Goal: Contribute content: Contribute content

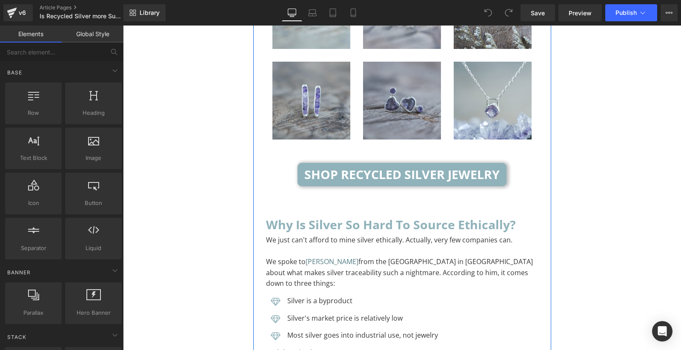
scroll to position [2491, 0]
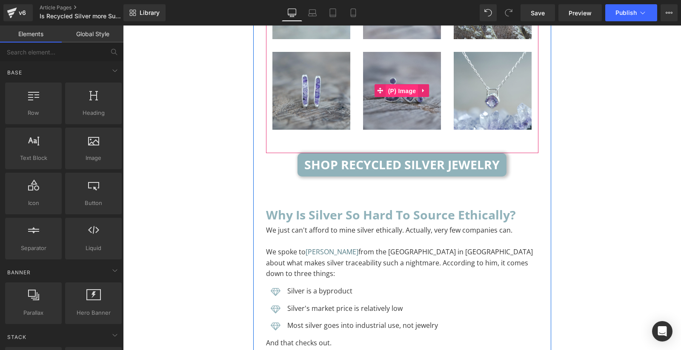
click at [390, 89] on span "(P) Image" at bounding box center [402, 91] width 32 height 13
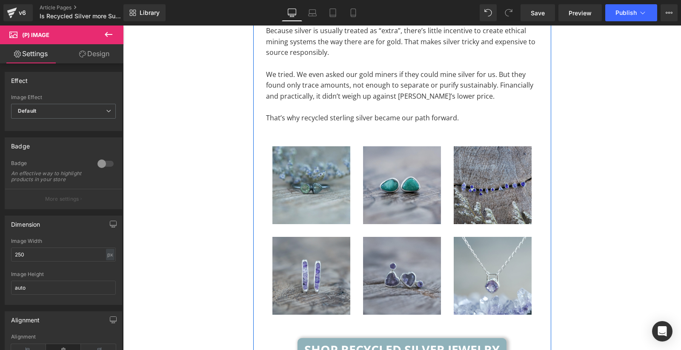
scroll to position [2296, 0]
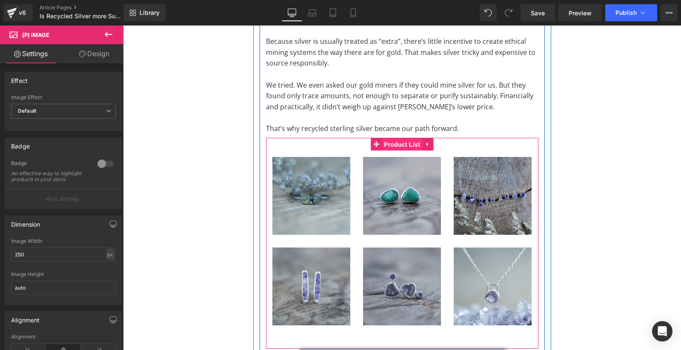
click at [399, 140] on span "Product List" at bounding box center [402, 144] width 40 height 13
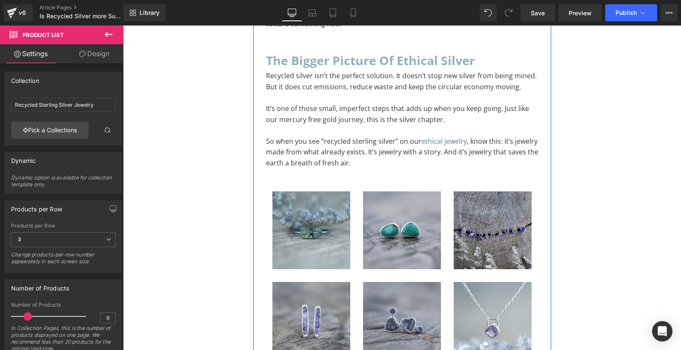
scroll to position [3889, 0]
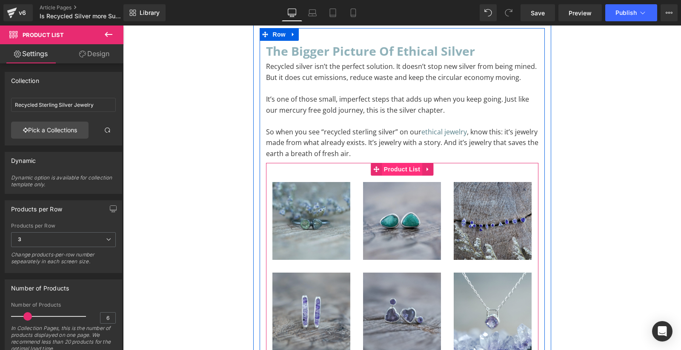
click at [397, 163] on span "Product List" at bounding box center [402, 169] width 40 height 13
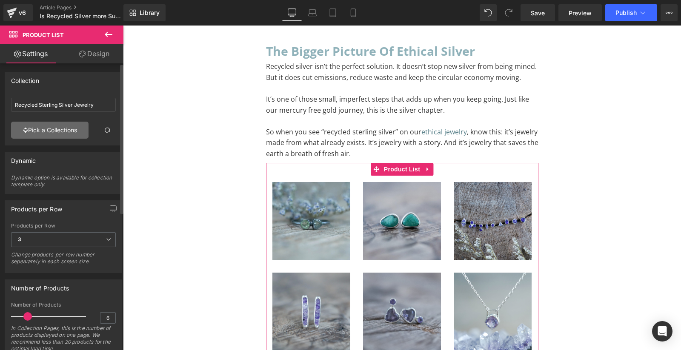
click at [56, 133] on link "Pick a Collections" at bounding box center [49, 130] width 77 height 17
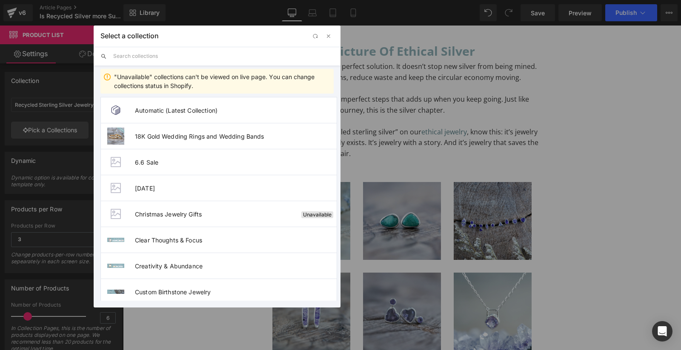
click at [154, 57] on input "text" at bounding box center [223, 56] width 220 height 19
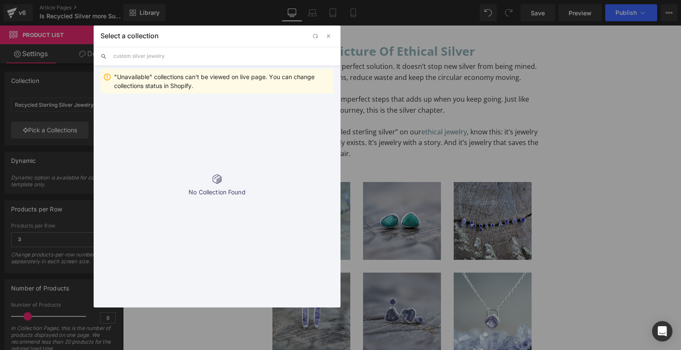
click at [133, 55] on input "custom silver jewelry" at bounding box center [223, 56] width 220 height 19
type input "custom sterling silver jewelry"
click at [182, 114] on li "Custom Sterling Silver Jewelry" at bounding box center [218, 110] width 237 height 26
type input "Custom Sterling Silver Jewelry"
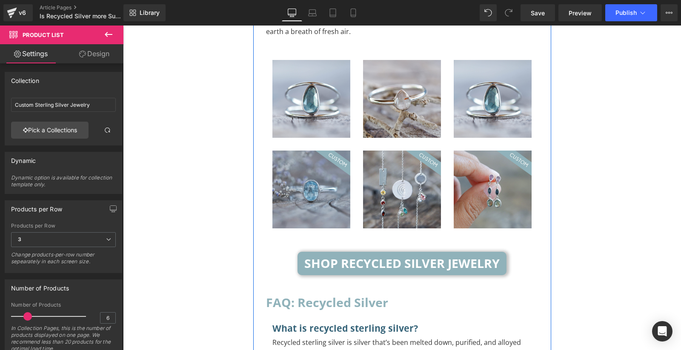
scroll to position [4015, 0]
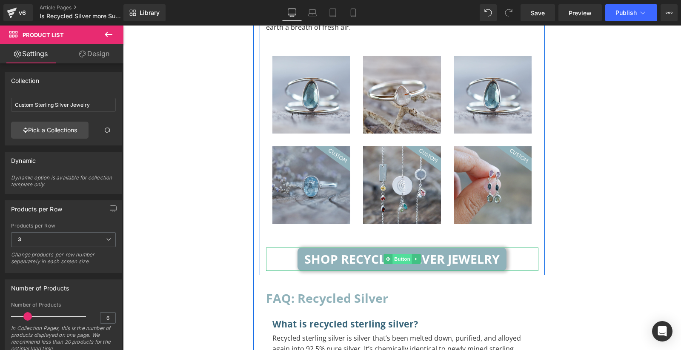
click at [404, 254] on span "Button" at bounding box center [402, 259] width 20 height 10
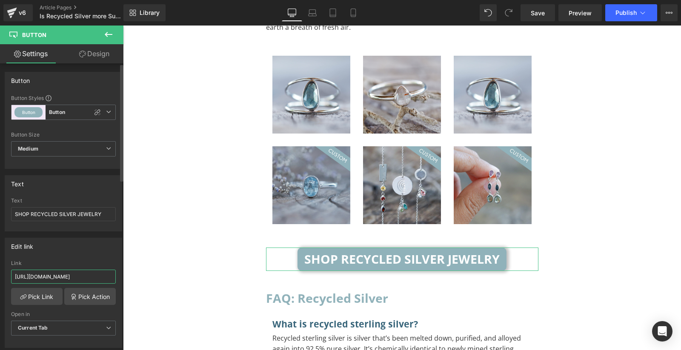
click at [73, 277] on input "[URL][DOMAIN_NAME]" at bounding box center [63, 277] width 105 height 14
click at [83, 274] on input "[URL][DOMAIN_NAME]" at bounding box center [63, 277] width 105 height 14
paste input "custom-silver-jewelry"
type input "[URL][DOMAIN_NAME]"
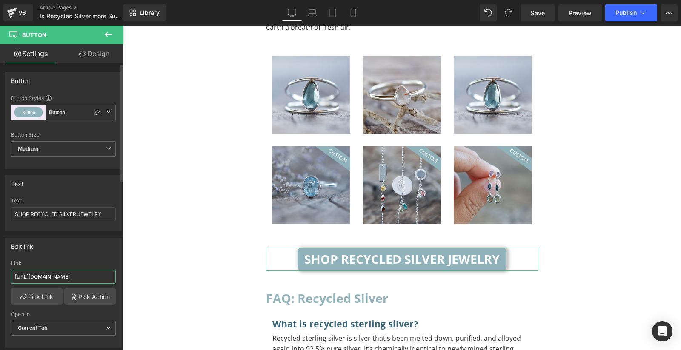
scroll to position [0, 58]
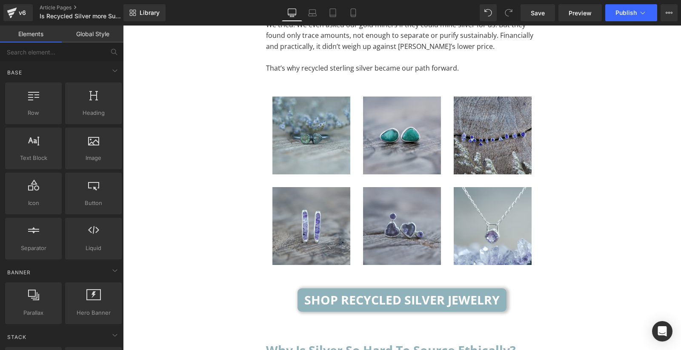
scroll to position [2350, 0]
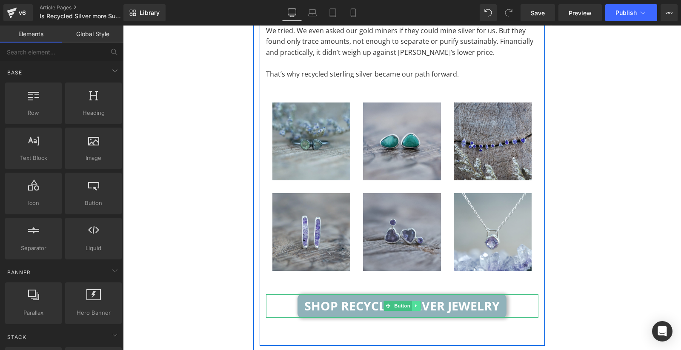
click at [419, 307] on link at bounding box center [415, 306] width 9 height 10
click at [387, 304] on link "Button" at bounding box center [397, 306] width 28 height 10
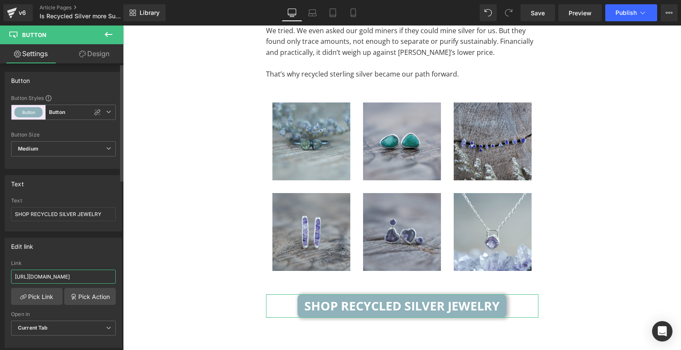
click at [81, 273] on input "[URL][DOMAIN_NAME]" at bounding box center [63, 277] width 105 height 14
click at [89, 274] on input "[URL][DOMAIN_NAME]" at bounding box center [63, 277] width 105 height 14
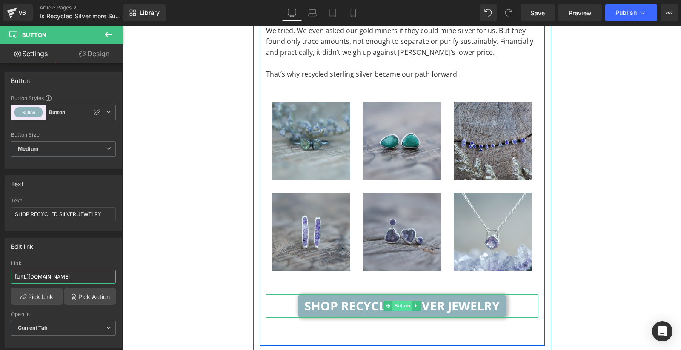
click at [397, 303] on span "Button" at bounding box center [402, 306] width 20 height 10
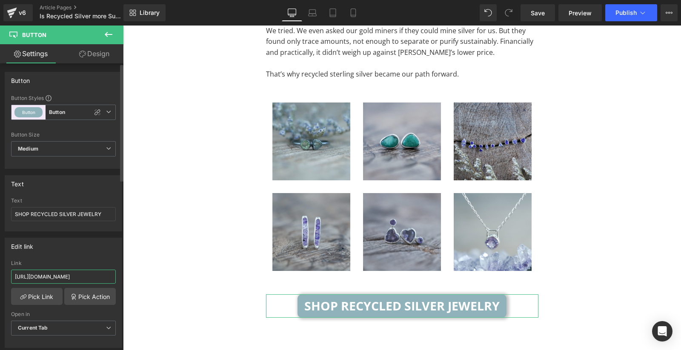
click at [74, 274] on input "[URL][DOMAIN_NAME]" at bounding box center [63, 277] width 105 height 14
click at [80, 274] on input "[URL][DOMAIN_NAME]" at bounding box center [63, 277] width 105 height 14
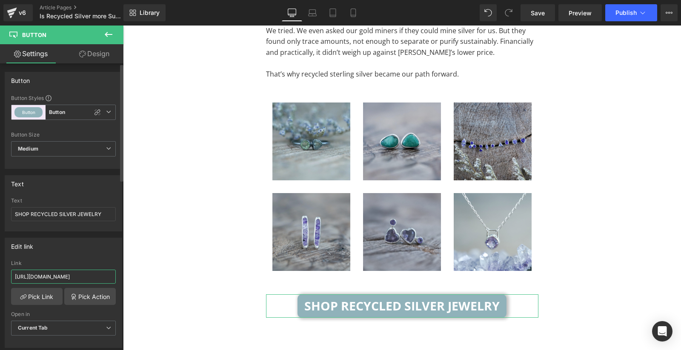
paste input "silver"
type input "[URL][DOMAIN_NAME]"
click at [537, 9] on span "Save" at bounding box center [538, 13] width 14 height 9
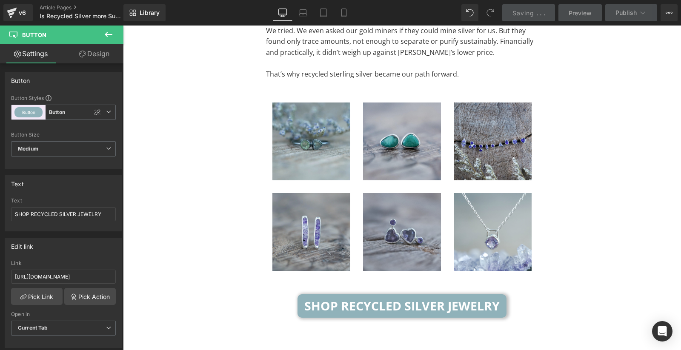
scroll to position [0, 0]
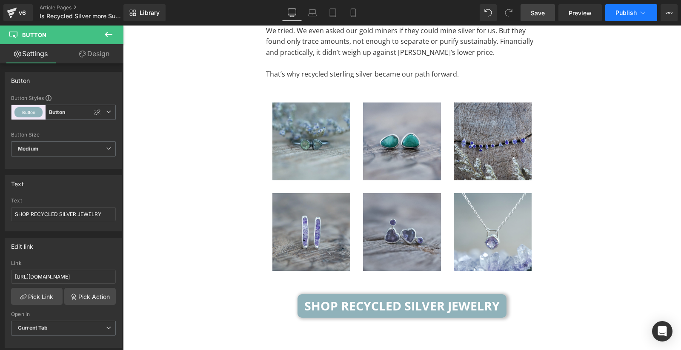
click at [625, 14] on span "Publish" at bounding box center [625, 12] width 21 height 7
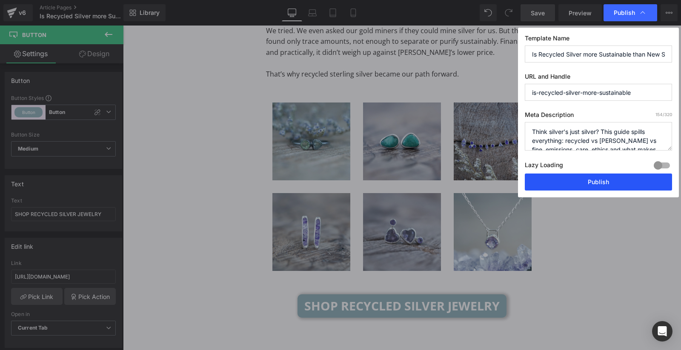
click at [576, 185] on button "Publish" at bounding box center [598, 182] width 147 height 17
